Goal: Task Accomplishment & Management: Complete application form

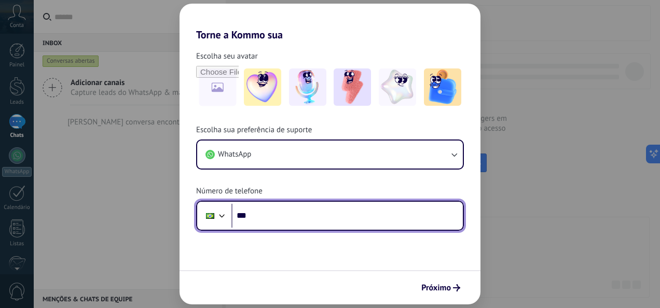
click at [347, 219] on input "***" at bounding box center [346, 216] width 231 height 24
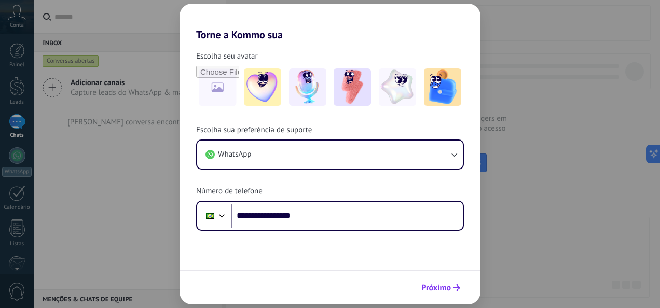
click at [447, 292] on span "Próximo" at bounding box center [436, 287] width 30 height 7
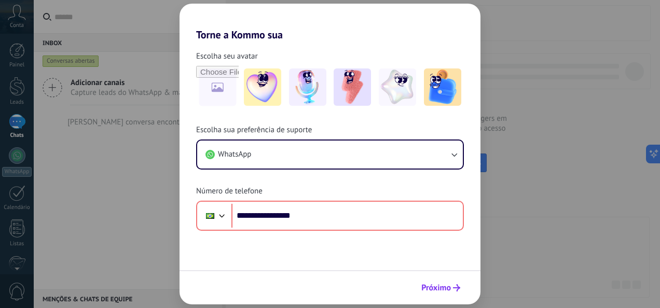
click at [454, 284] on button "Próximo" at bounding box center [441, 288] width 48 height 18
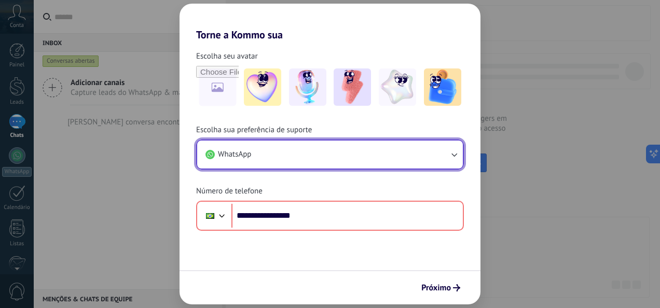
click at [336, 152] on button "WhatsApp" at bounding box center [330, 155] width 266 height 28
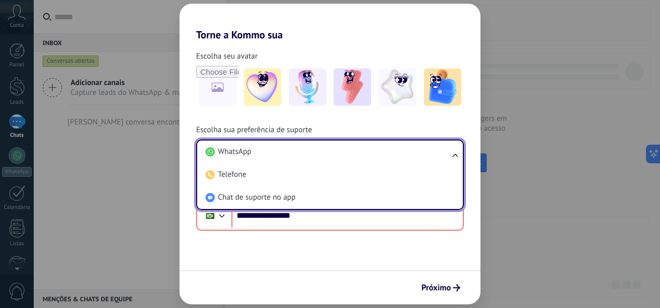
click at [347, 287] on div "Próximo" at bounding box center [330, 287] width 301 height 34
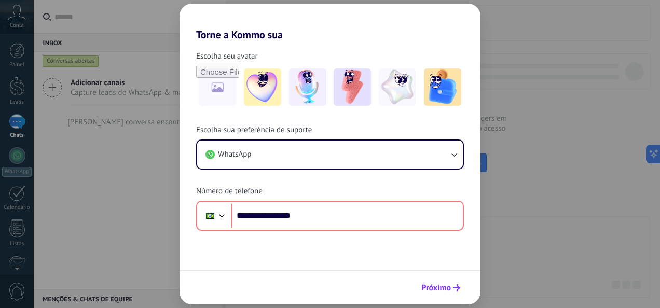
click at [441, 284] on span "Próximo" at bounding box center [436, 287] width 30 height 7
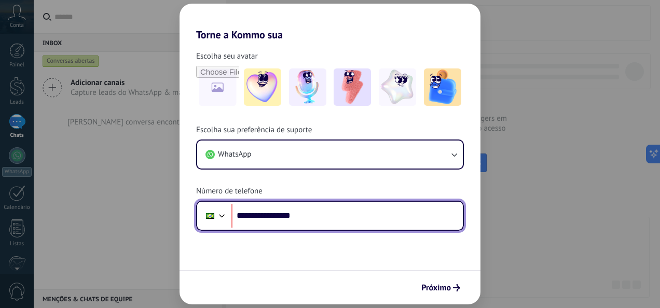
drag, startPoint x: 351, startPoint y: 211, endPoint x: 186, endPoint y: 229, distance: 166.0
click at [186, 229] on div "**********" at bounding box center [330, 178] width 301 height 106
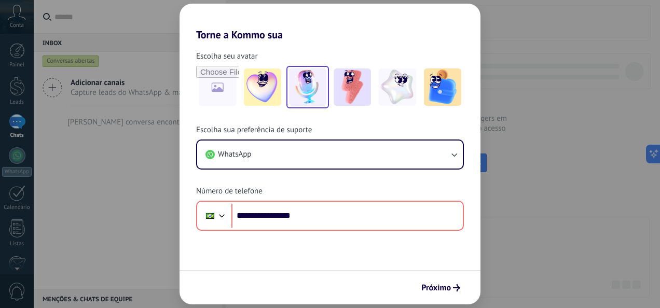
click at [312, 87] on img at bounding box center [307, 87] width 37 height 37
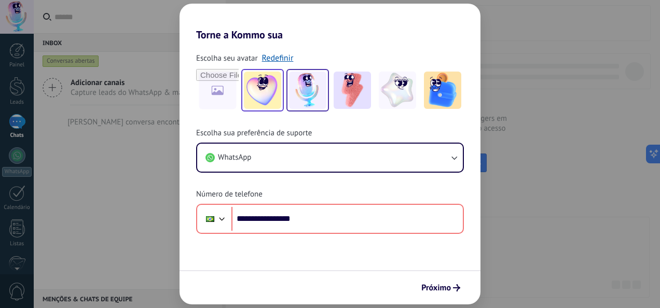
click at [264, 94] on img at bounding box center [262, 90] width 37 height 37
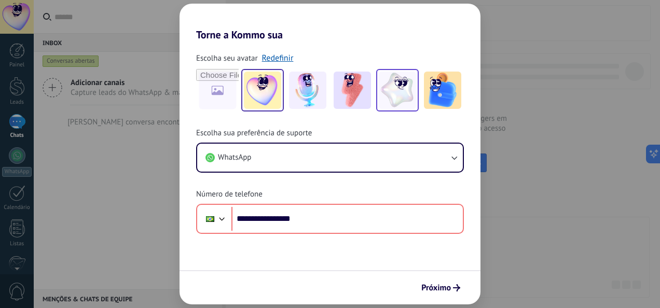
click at [388, 85] on img at bounding box center [397, 90] width 37 height 37
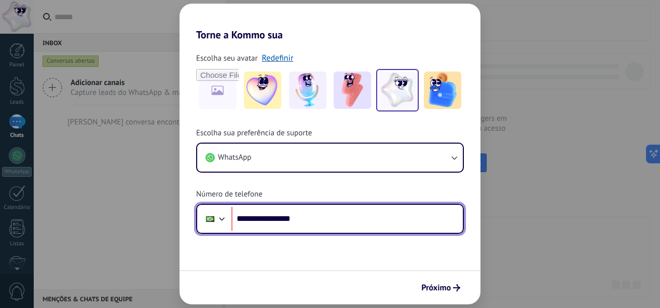
click at [270, 220] on input "**********" at bounding box center [346, 219] width 231 height 24
type input "**********"
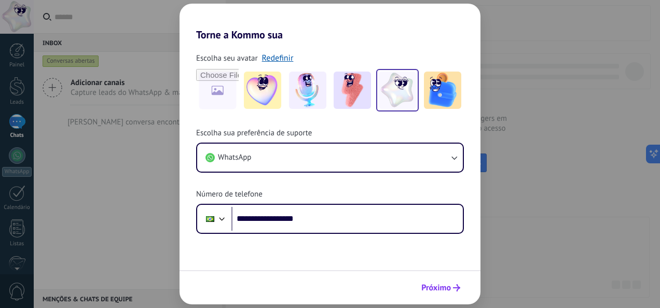
click at [438, 289] on span "Próximo" at bounding box center [436, 287] width 30 height 7
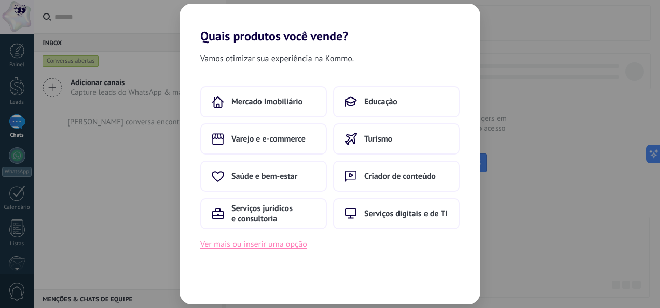
click at [284, 248] on button "Ver mais ou inserir uma opção" at bounding box center [253, 244] width 107 height 13
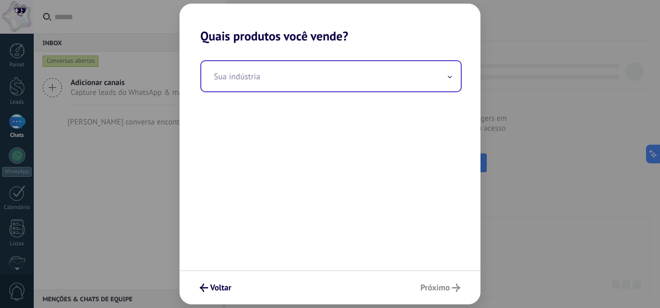
click at [315, 73] on input "text" at bounding box center [331, 76] width 260 height 30
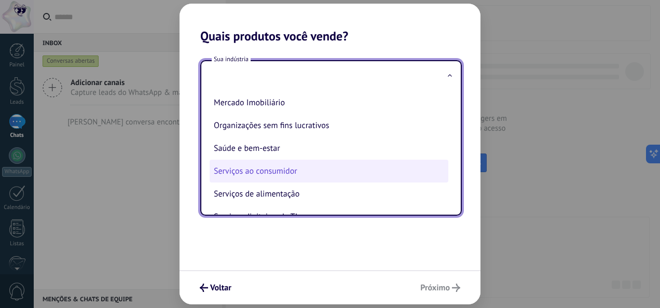
scroll to position [156, 0]
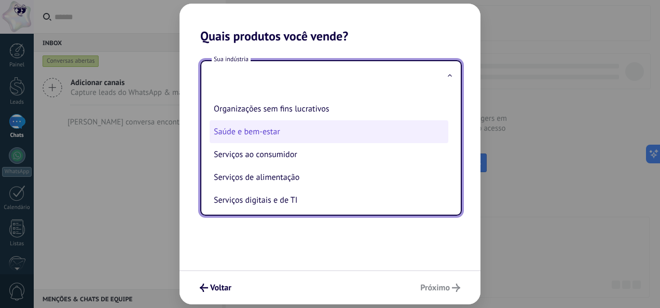
click at [268, 138] on li "Saúde e bem-estar" at bounding box center [329, 131] width 239 height 23
type input "**********"
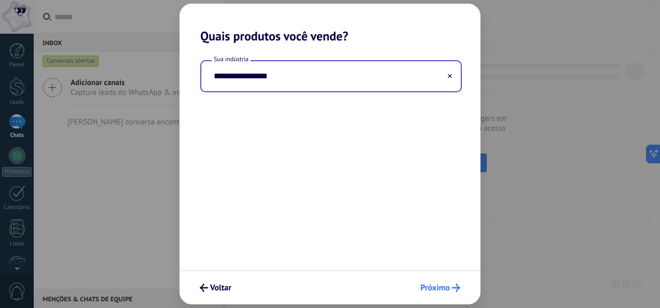
click at [450, 280] on button "Próximo" at bounding box center [440, 288] width 49 height 18
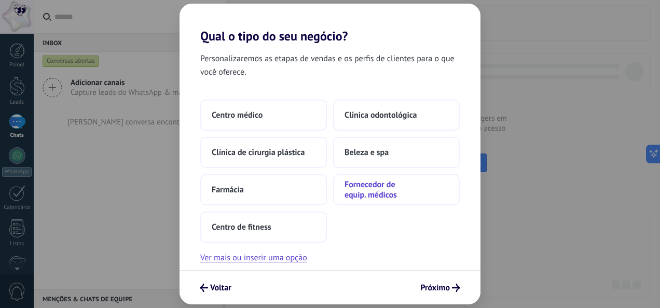
click at [394, 195] on span "Fornecedor de equip. médicos" at bounding box center [397, 190] width 104 height 21
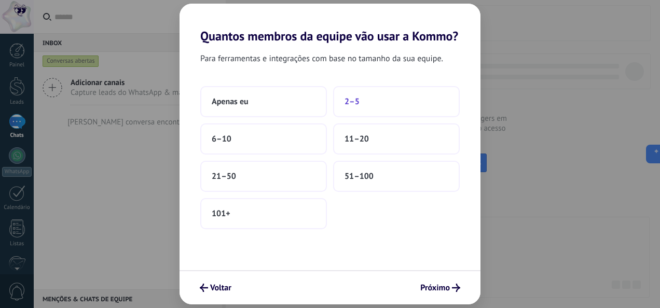
click at [363, 100] on button "2–5" at bounding box center [396, 101] width 127 height 31
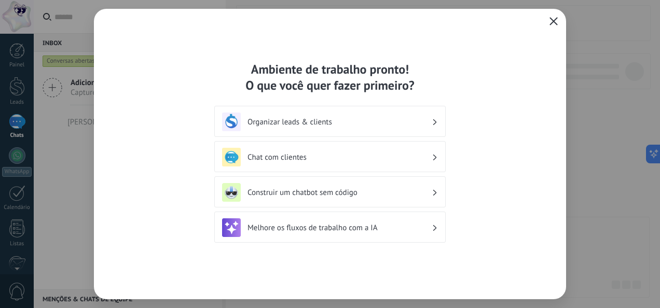
click at [407, 114] on div "Organizar leads & clients" at bounding box center [330, 122] width 216 height 19
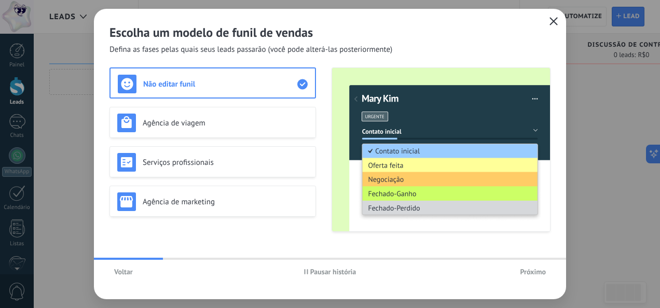
click at [112, 271] on button "Voltar" at bounding box center [124, 272] width 28 height 16
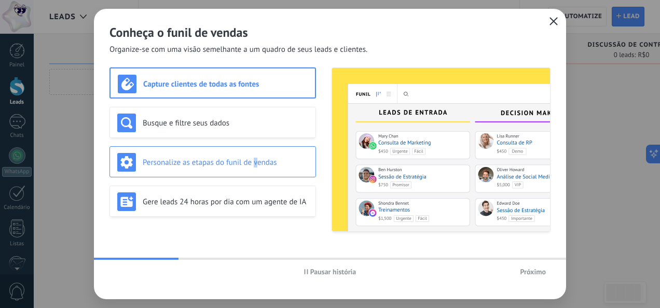
click at [255, 161] on h3 "Personalize as etapas do funil de vendas" at bounding box center [226, 163] width 166 height 10
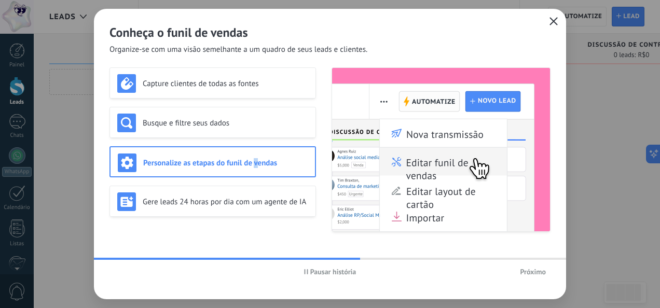
click at [307, 274] on use "button" at bounding box center [306, 271] width 4 height 5
click at [216, 127] on h3 "Busque e filtre seus dados" at bounding box center [226, 123] width 166 height 10
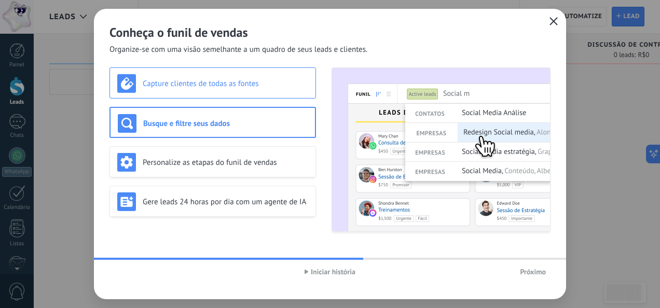
click at [204, 86] on h3 "Capture clientes de todas as fontes" at bounding box center [226, 84] width 166 height 10
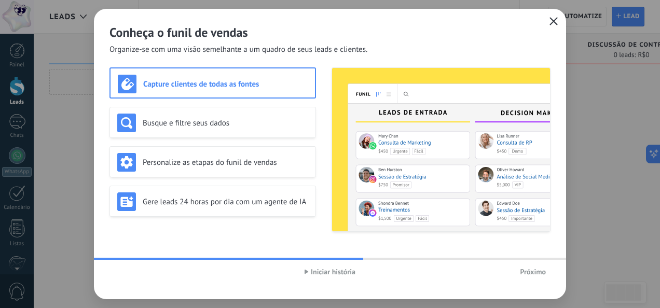
click at [530, 272] on span "Próximo" at bounding box center [533, 271] width 26 height 7
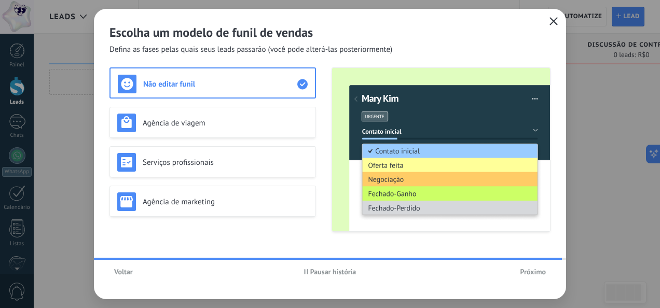
click at [539, 270] on span "Próximo" at bounding box center [533, 271] width 26 height 7
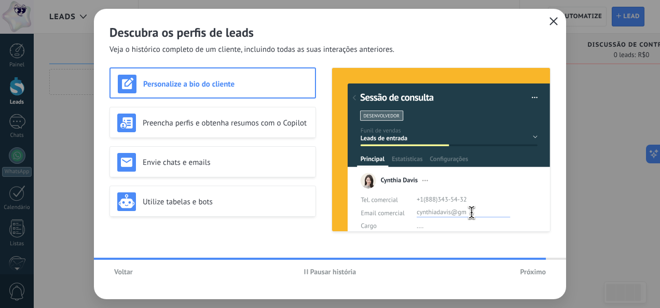
click at [325, 275] on span "Pausar história" at bounding box center [333, 271] width 46 height 7
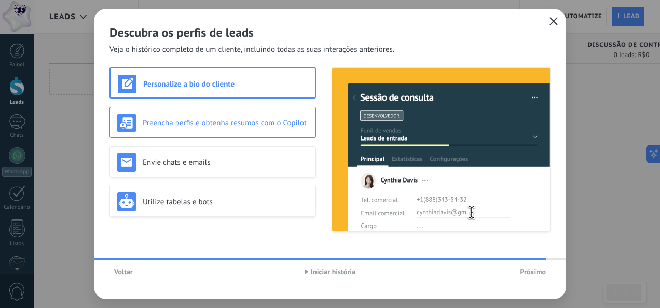
click at [269, 126] on h3 "Preencha perfis e obtenha resumos com o Copilot" at bounding box center [226, 123] width 166 height 10
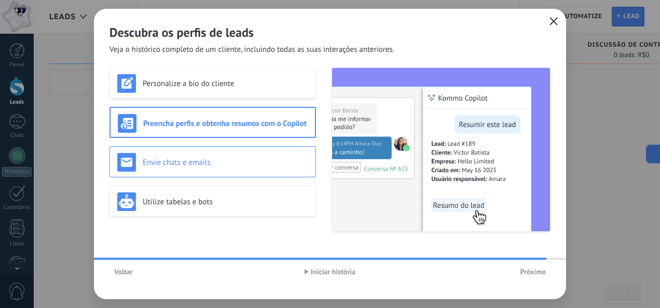
click at [238, 156] on div "Envie chats e emails" at bounding box center [212, 162] width 191 height 19
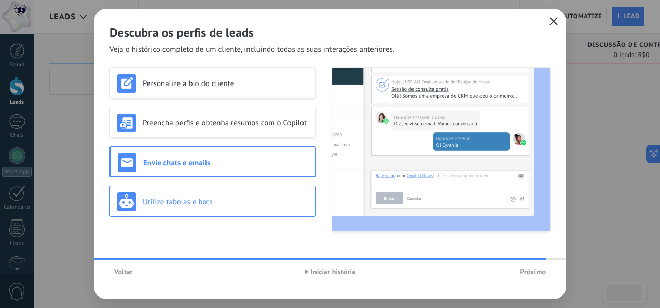
click at [225, 201] on h3 "Utilize tabelas e bots" at bounding box center [226, 202] width 166 height 10
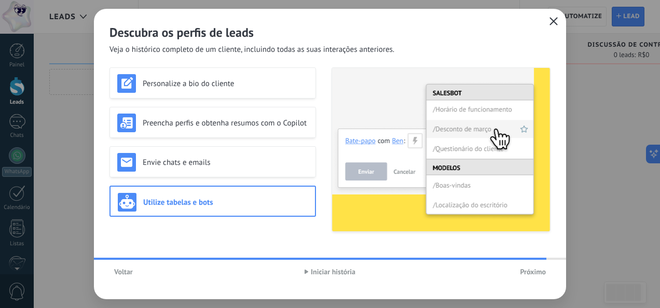
click at [534, 268] on span "Próximo" at bounding box center [533, 271] width 26 height 7
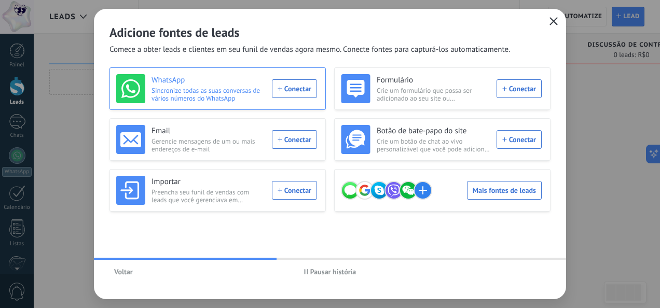
click at [287, 87] on div "WhatsApp Sincronize todas as suas conversas de vários números do WhatsApp Conec…" at bounding box center [216, 88] width 201 height 29
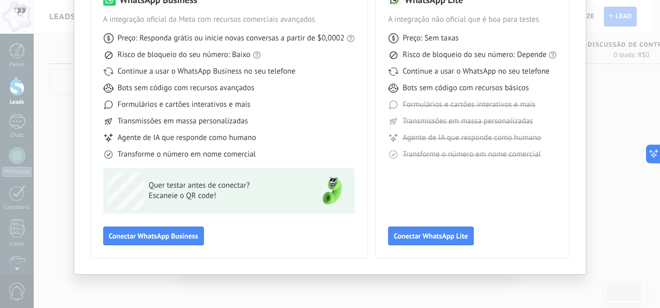
scroll to position [47, 0]
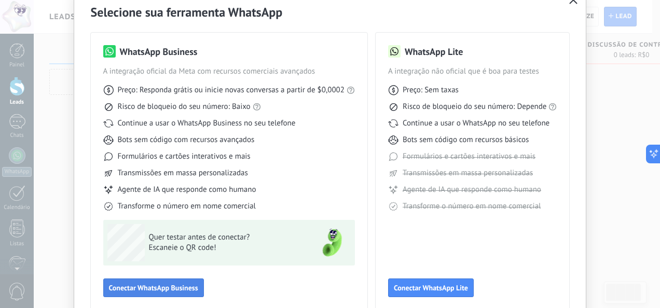
click at [165, 279] on button "Conectar WhatsApp Business" at bounding box center [153, 288] width 101 height 19
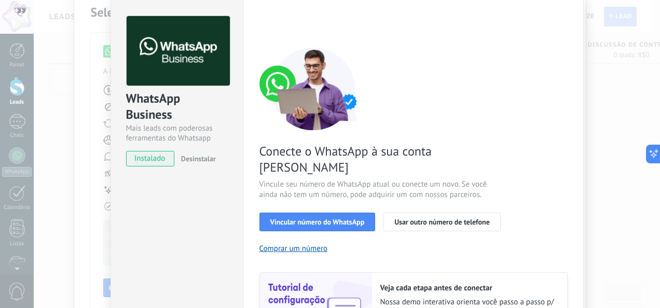
scroll to position [52, 0]
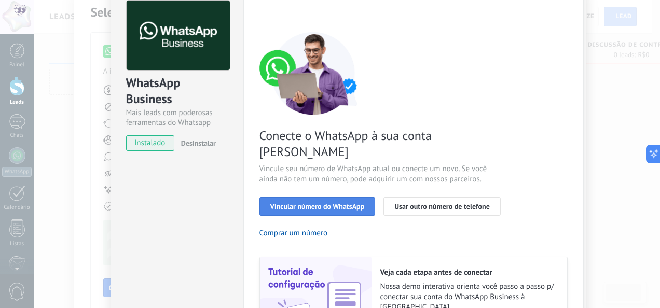
click at [352, 203] on span "Vincular número do WhatsApp" at bounding box center [317, 206] width 94 height 7
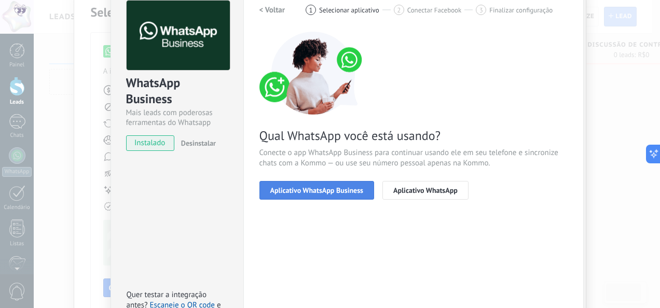
click at [348, 189] on span "Aplicativo WhatsApp Business" at bounding box center [316, 190] width 93 height 7
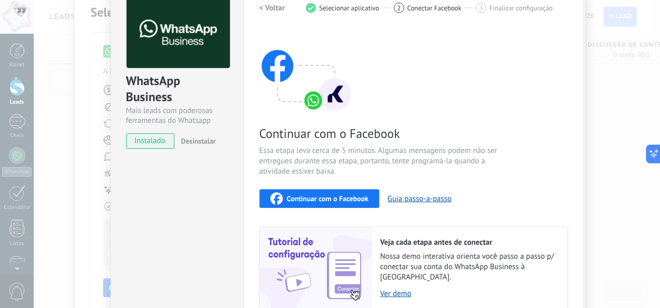
scroll to position [104, 0]
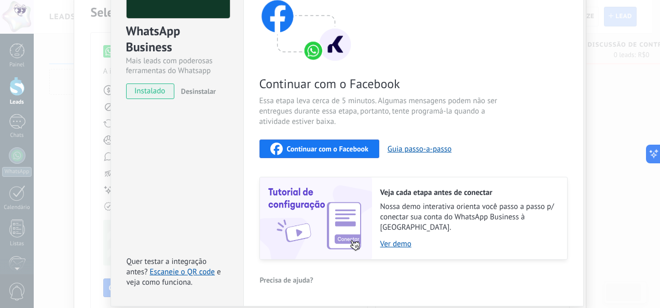
click at [370, 151] on button "Continuar com o Facebook" at bounding box center [320, 149] width 120 height 19
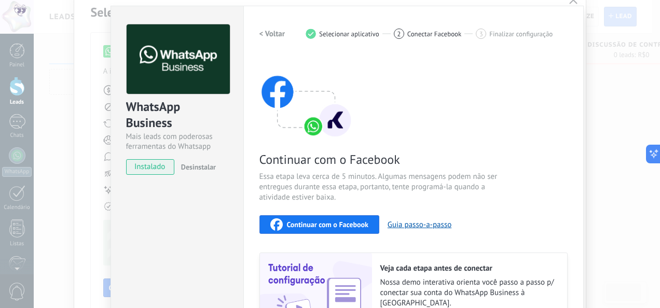
scroll to position [132, 0]
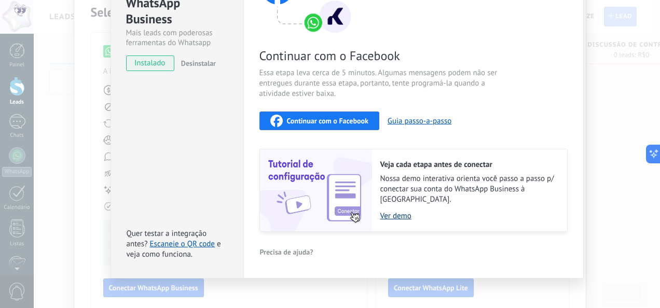
click at [399, 211] on link "Ver demo" at bounding box center [468, 216] width 176 height 10
click at [202, 239] on link "Escaneie o QR code" at bounding box center [182, 244] width 65 height 10
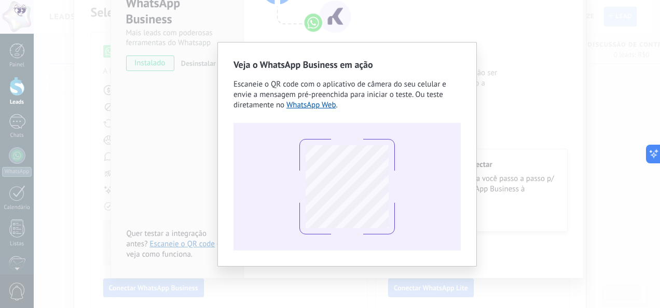
click at [192, 133] on div "Veja o WhatsApp Business em ação Escaneie o QR code com o aplicativo de câmera …" at bounding box center [347, 154] width 626 height 308
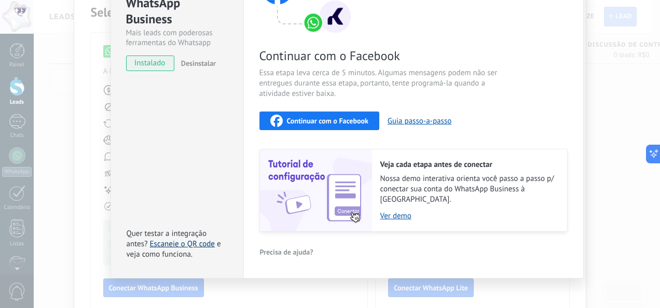
click at [210, 239] on link "Escaneie o QR code" at bounding box center [182, 244] width 65 height 10
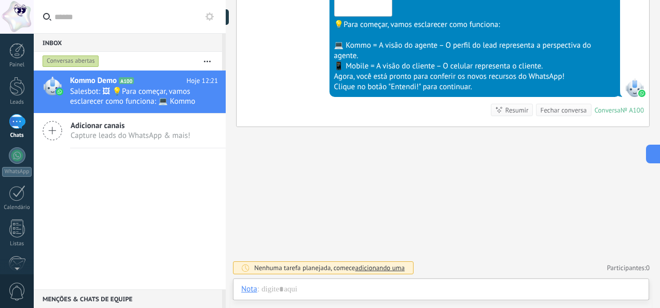
scroll to position [377, 0]
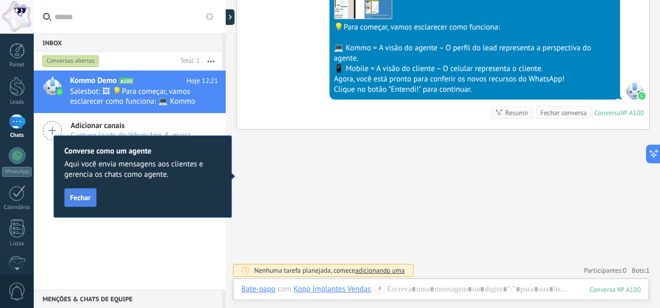
click at [81, 199] on span "Fechar" at bounding box center [80, 197] width 21 height 7
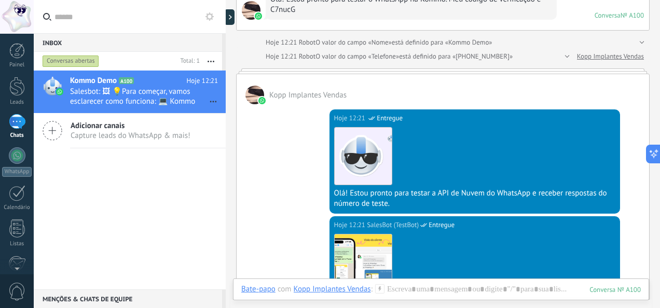
scroll to position [208, 0]
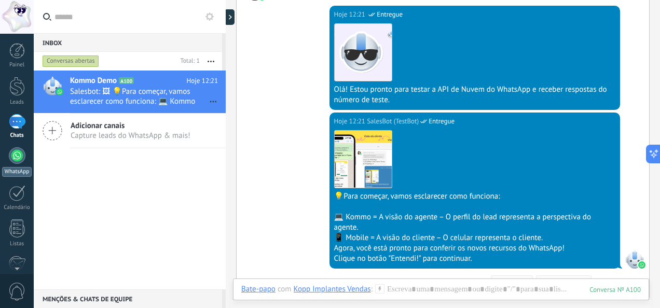
click at [7, 165] on link "WhatsApp" at bounding box center [17, 162] width 34 height 30
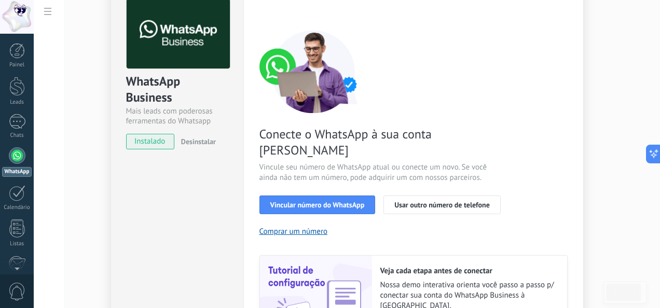
scroll to position [104, 0]
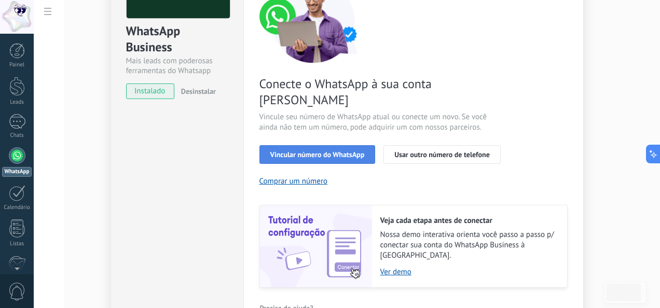
click at [348, 145] on button "Vincular número do WhatsApp" at bounding box center [318, 154] width 116 height 19
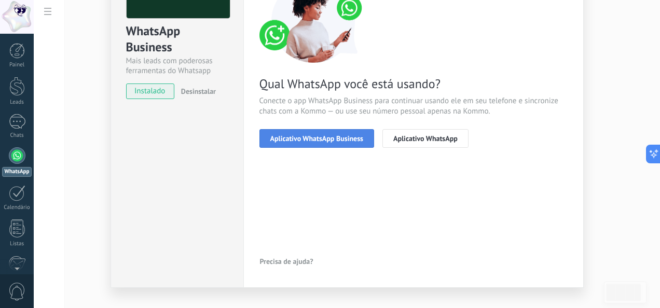
click at [348, 141] on span "Aplicativo WhatsApp Business" at bounding box center [316, 138] width 93 height 7
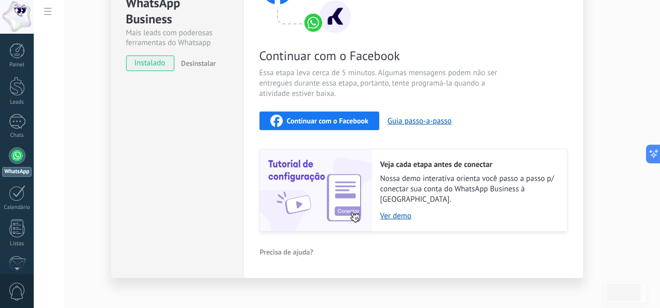
scroll to position [132, 0]
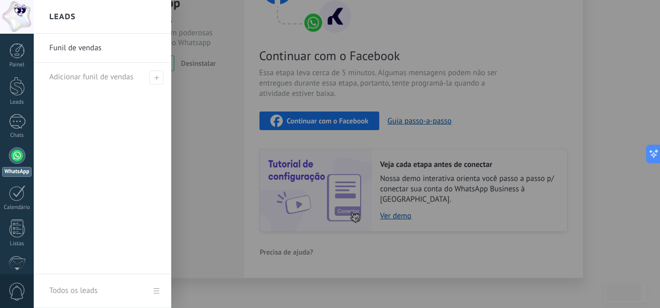
click at [558, 78] on div at bounding box center [364, 154] width 660 height 308
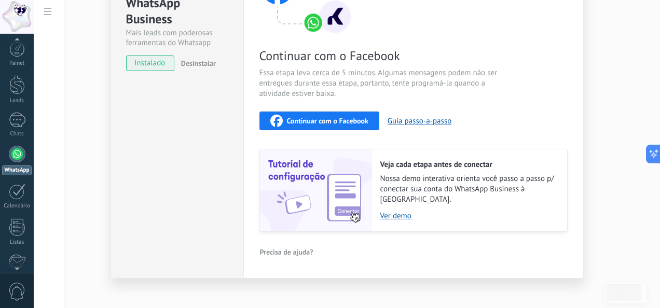
scroll to position [0, 0]
click at [346, 121] on span "Continuar com o Facebook" at bounding box center [327, 120] width 81 height 7
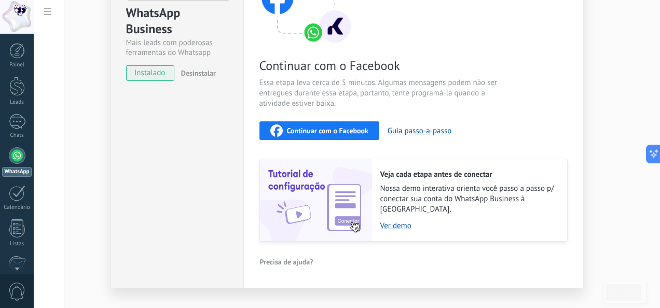
scroll to position [132, 0]
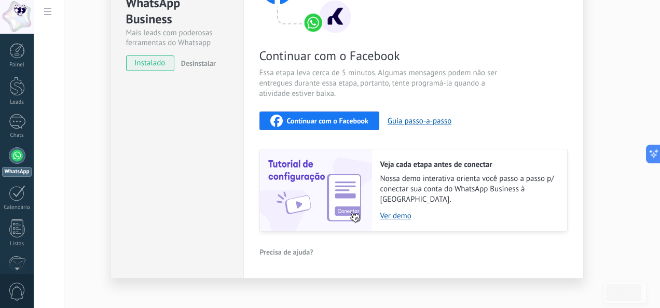
click at [347, 121] on span "Continuar com o Facebook" at bounding box center [327, 120] width 81 height 7
click at [394, 211] on link "Ver demo" at bounding box center [468, 216] width 176 height 10
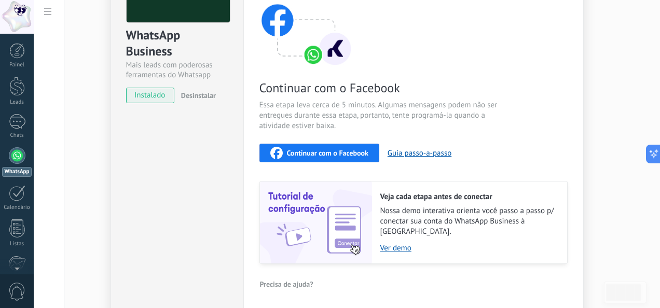
scroll to position [0, 0]
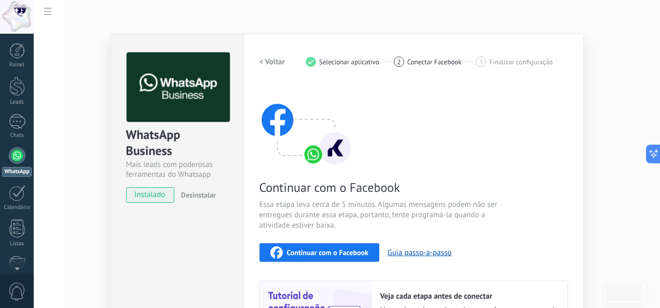
click at [143, 199] on span "instalado" at bounding box center [150, 195] width 47 height 16
click at [399, 63] on div "2" at bounding box center [399, 62] width 10 height 10
click at [9, 134] on div "Chats" at bounding box center [17, 135] width 30 height 7
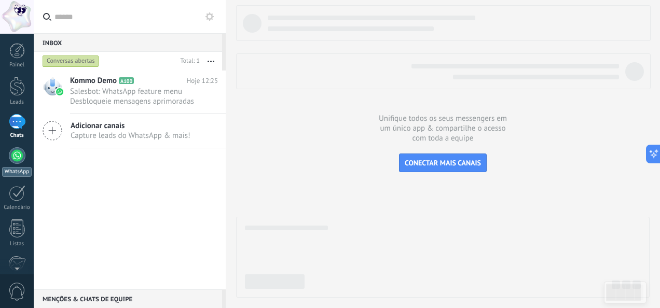
click at [15, 168] on div "WhatsApp" at bounding box center [17, 172] width 30 height 10
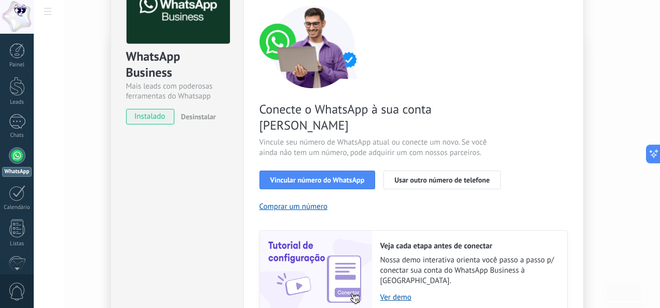
scroll to position [104, 0]
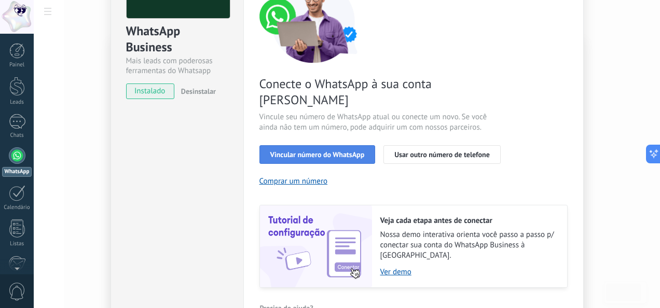
click at [332, 151] on span "Vincular número do WhatsApp" at bounding box center [317, 154] width 94 height 7
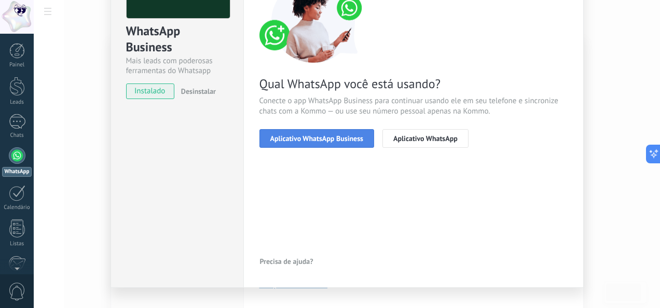
click at [331, 144] on button "Aplicativo WhatsApp Business" at bounding box center [317, 138] width 115 height 19
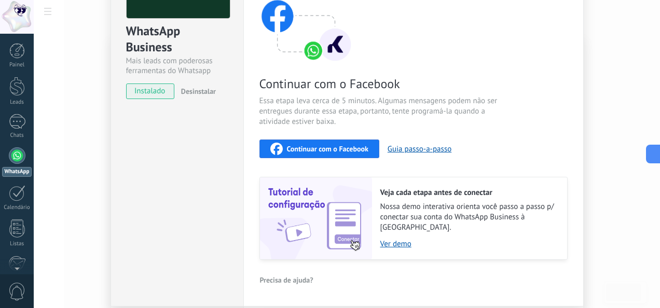
scroll to position [132, 0]
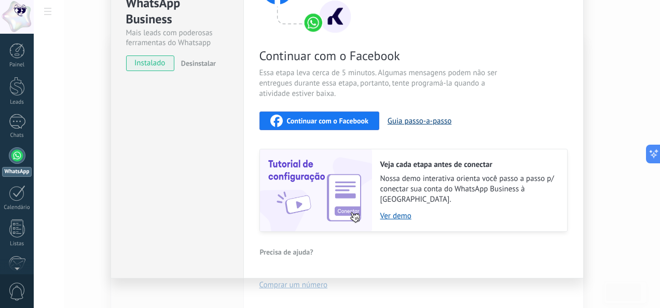
click at [441, 121] on button "Guia passo-a-passo" at bounding box center [420, 121] width 64 height 10
click at [340, 128] on div "Continuar com o Facebook Essa etapa leva cerca de 5 minutos. Algumas mensagens …" at bounding box center [414, 92] width 308 height 280
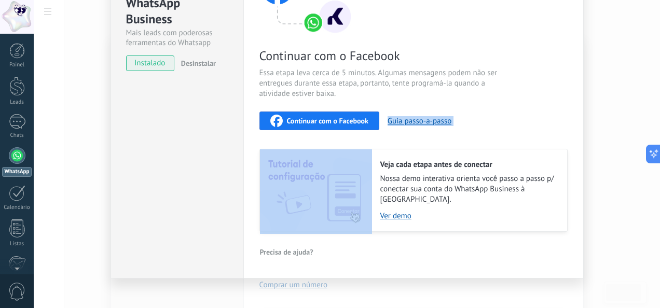
drag, startPoint x: 340, startPoint y: 128, endPoint x: 338, endPoint y: 118, distance: 10.1
click at [338, 118] on span "Continuar com o Facebook" at bounding box center [327, 120] width 81 height 7
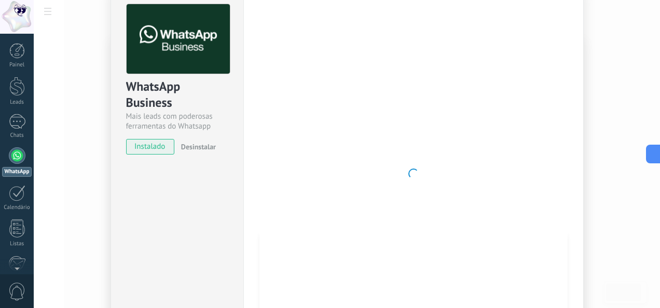
scroll to position [0, 0]
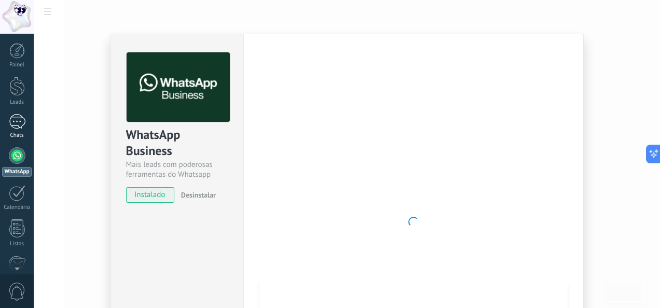
click at [17, 120] on div "1" at bounding box center [17, 121] width 17 height 15
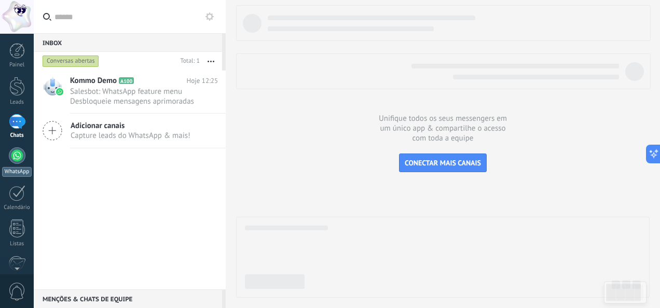
click at [19, 153] on div at bounding box center [17, 155] width 17 height 17
